Goal: Navigation & Orientation: Go to known website

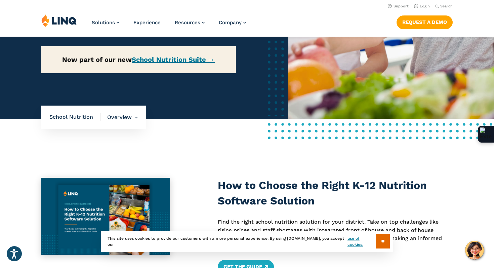
scroll to position [75, 0]
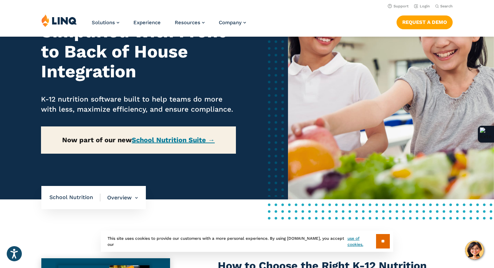
click at [66, 28] on link at bounding box center [59, 21] width 36 height 15
